Goal: Task Accomplishment & Management: Manage account settings

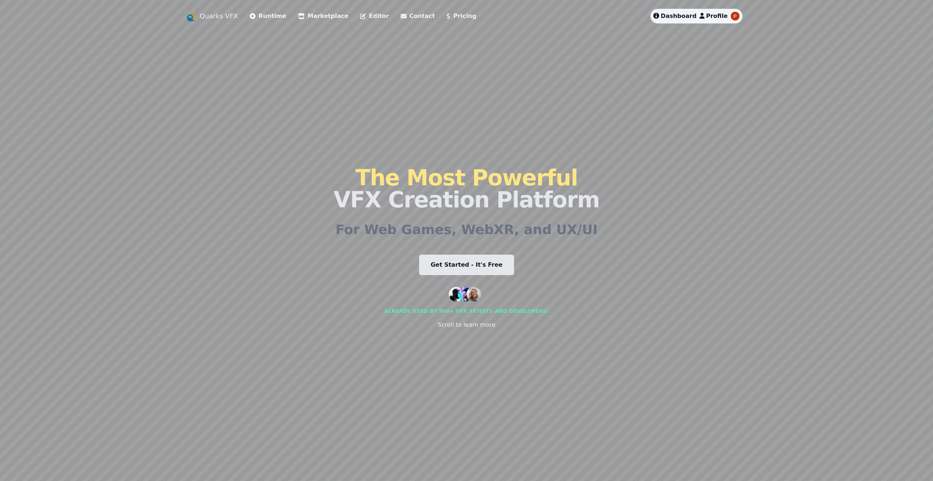
click at [213, 14] on link "Quarks VFX" at bounding box center [219, 16] width 38 height 10
click at [324, 13] on link "Marketplace" at bounding box center [323, 16] width 50 height 9
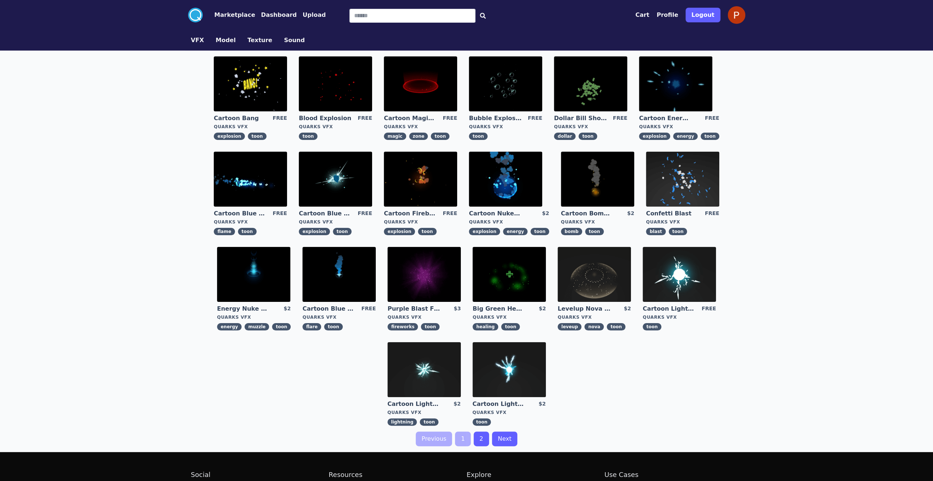
click at [483, 441] on link "2" at bounding box center [481, 439] width 15 height 15
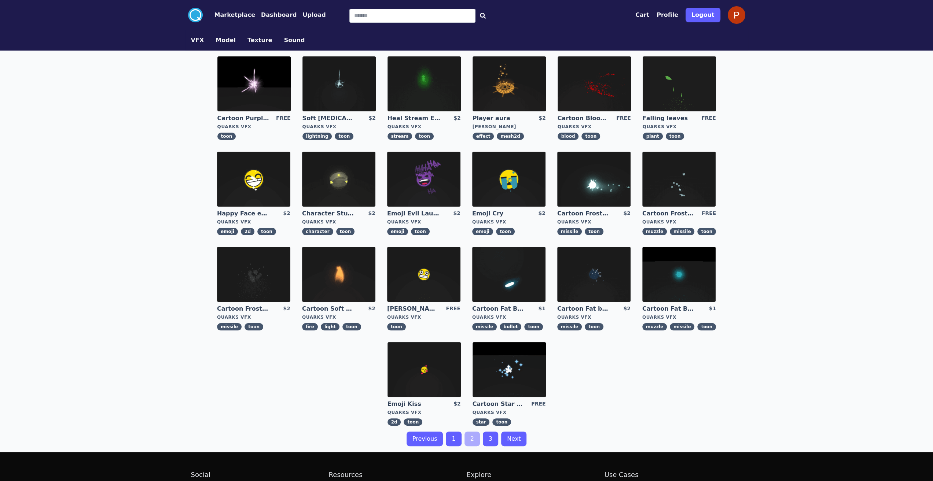
click at [459, 440] on link "1" at bounding box center [453, 439] width 15 height 15
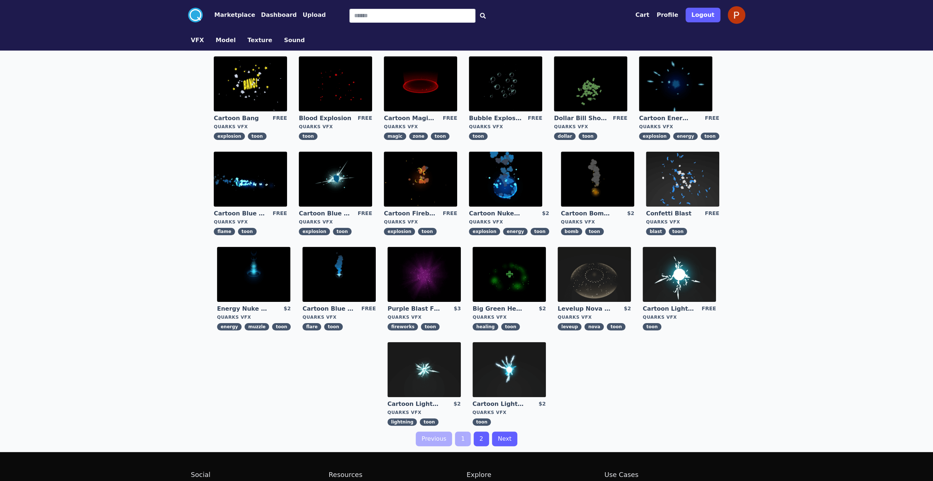
click at [266, 13] on button "Dashboard" at bounding box center [279, 15] width 36 height 9
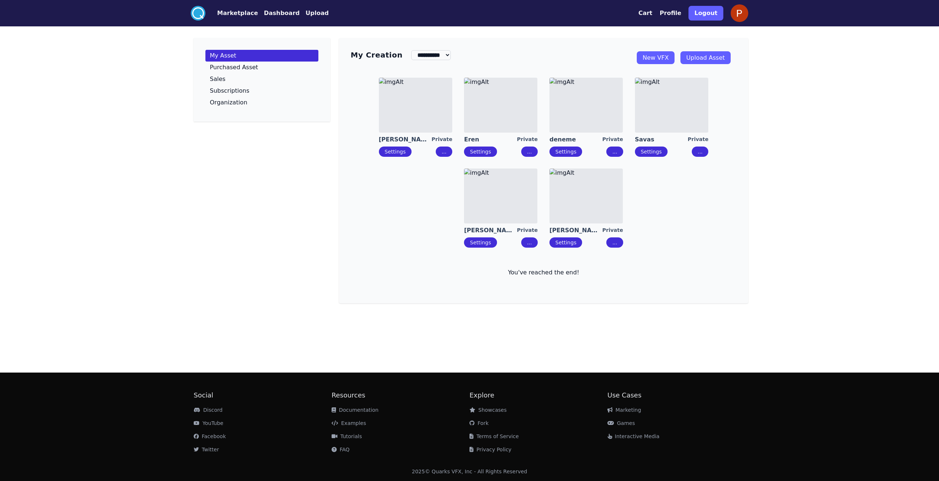
click at [496, 102] on img at bounding box center [500, 105] width 73 height 55
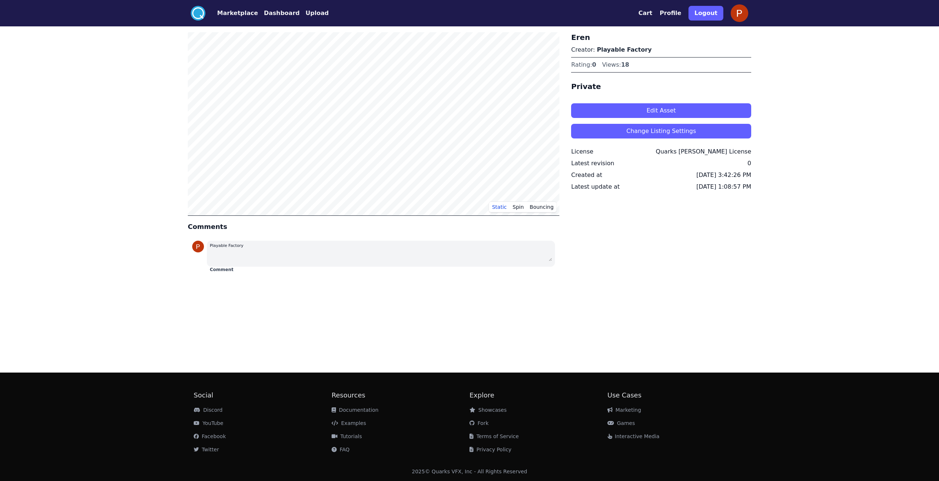
click at [628, 113] on button "Edit Asset" at bounding box center [661, 110] width 180 height 15
